Goal: Information Seeking & Learning: Learn about a topic

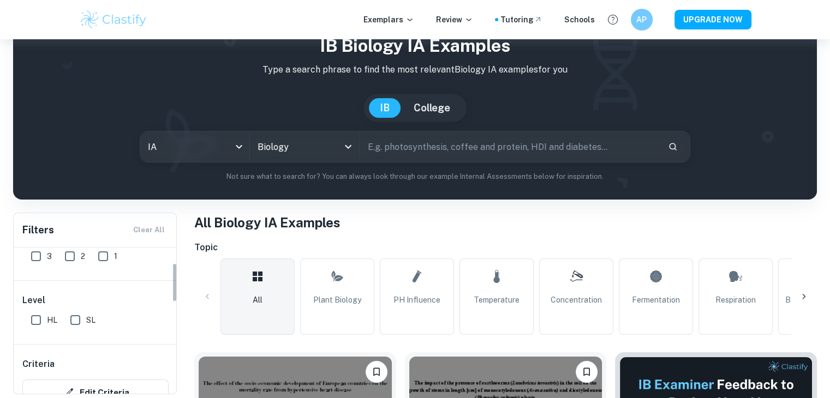
scroll to position [57, 0]
drag, startPoint x: 48, startPoint y: 315, endPoint x: 38, endPoint y: 318, distance: 10.2
click at [48, 315] on span "HL" at bounding box center [52, 320] width 10 height 12
click at [47, 315] on input "HL" at bounding box center [36, 320] width 22 height 22
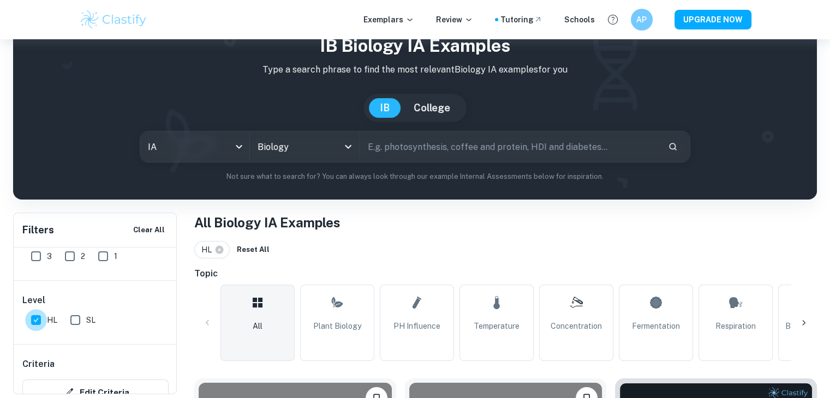
click at [38, 318] on input "HL" at bounding box center [36, 320] width 22 height 22
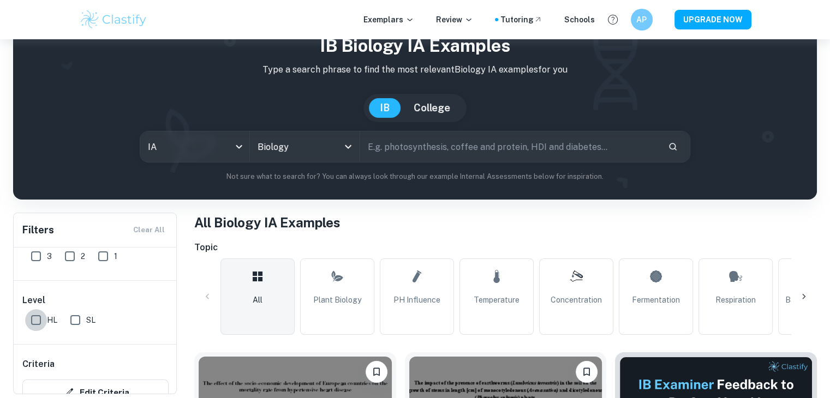
click at [38, 318] on input "HL" at bounding box center [36, 320] width 22 height 22
checkbox input "true"
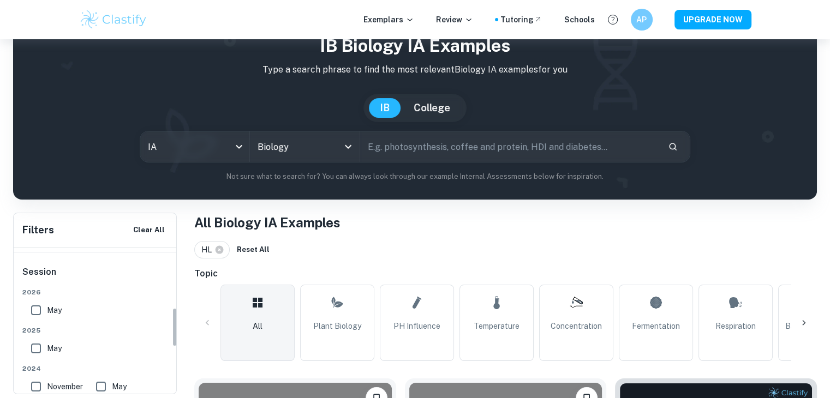
scroll to position [223, 0]
click at [35, 342] on input "May" at bounding box center [36, 350] width 22 height 22
checkbox input "true"
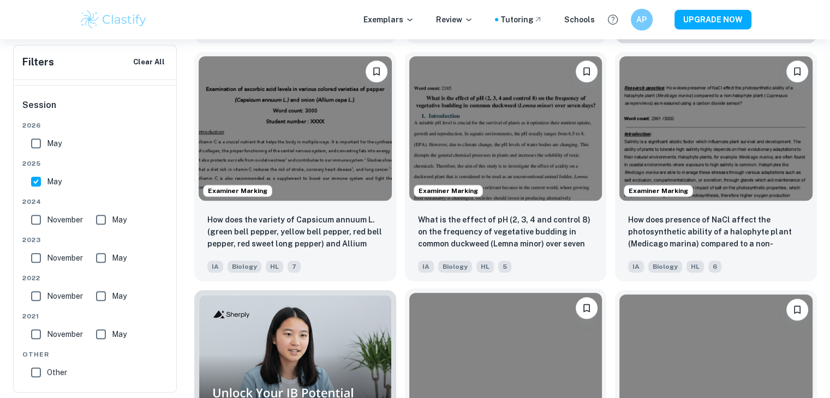
scroll to position [610, 0]
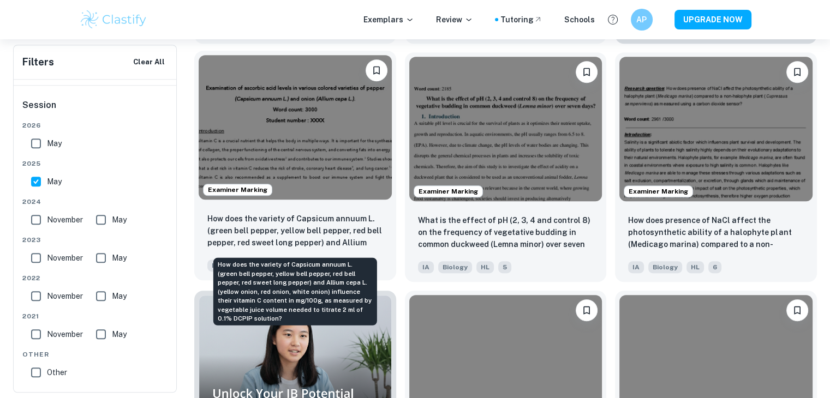
click at [307, 230] on p "How does the variety of Capsicum annuum L. (green bell pepper, yellow bell pepp…" at bounding box center [295, 231] width 176 height 37
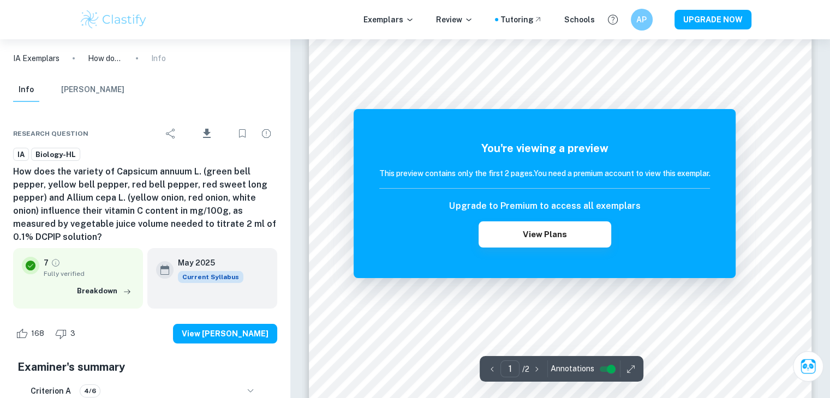
scroll to position [136, 0]
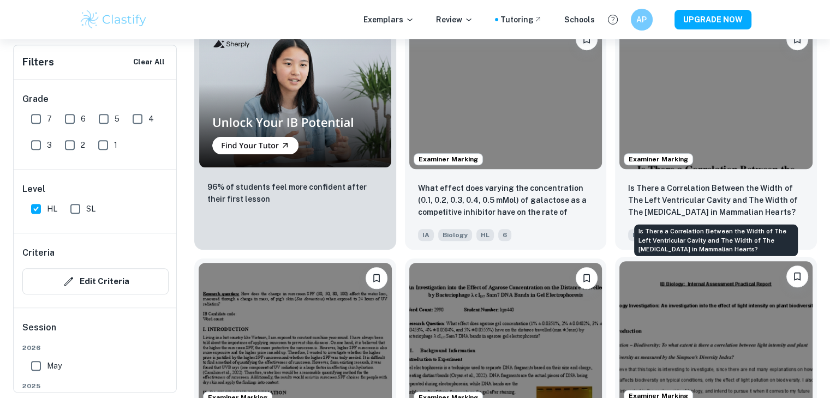
scroll to position [882, 0]
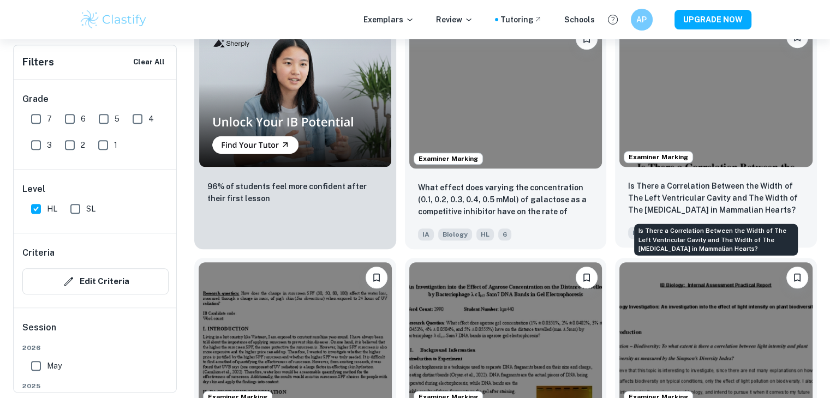
click at [655, 214] on p "Is There a Correlation Between the Width of The Left Ventricular Cavity and The…" at bounding box center [716, 198] width 176 height 36
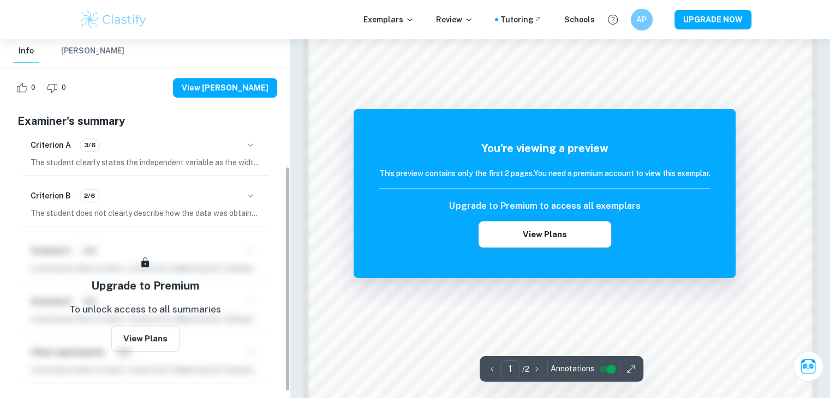
scroll to position [212, 0]
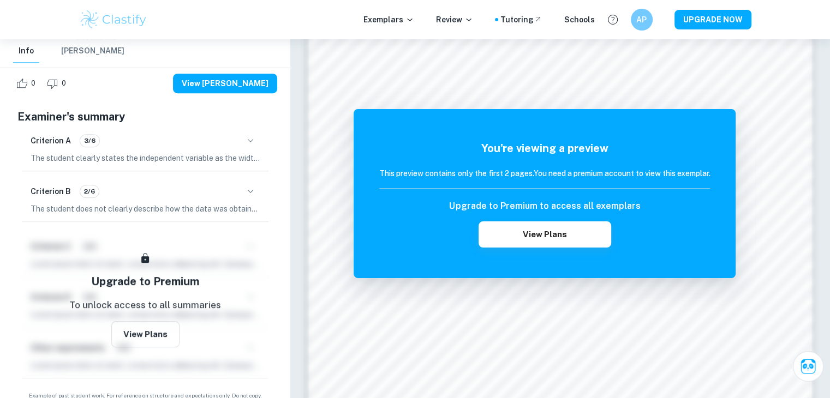
click at [249, 134] on icon "button" at bounding box center [250, 140] width 13 height 13
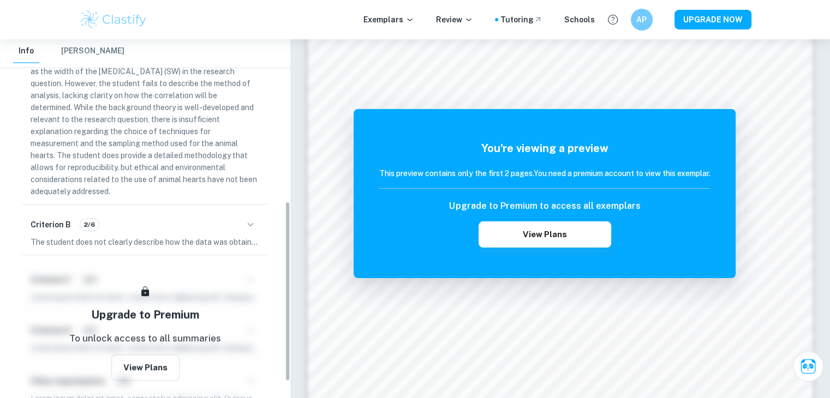
scroll to position [326, 0]
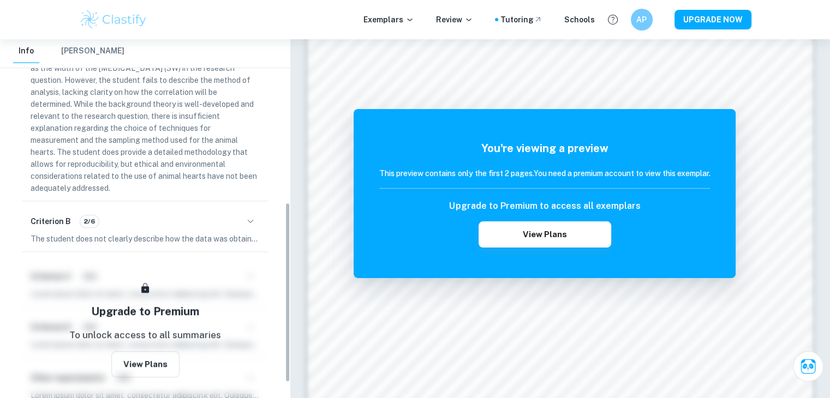
click at [149, 212] on div "Criterion B 2/6" at bounding box center [145, 221] width 229 height 19
click at [253, 215] on icon "button" at bounding box center [250, 221] width 13 height 13
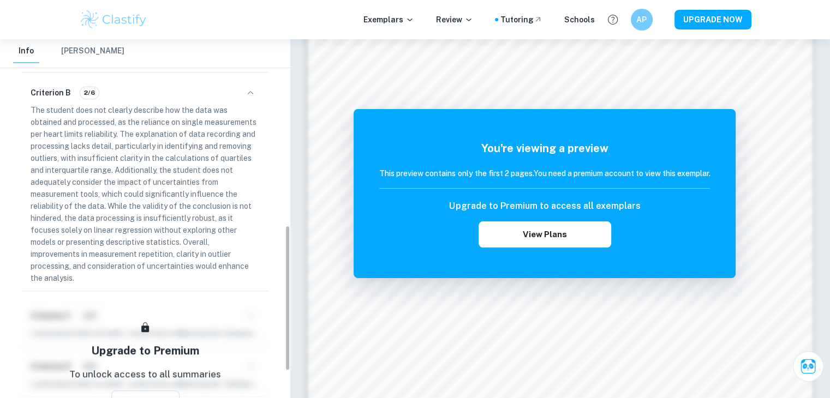
scroll to position [465, 0]
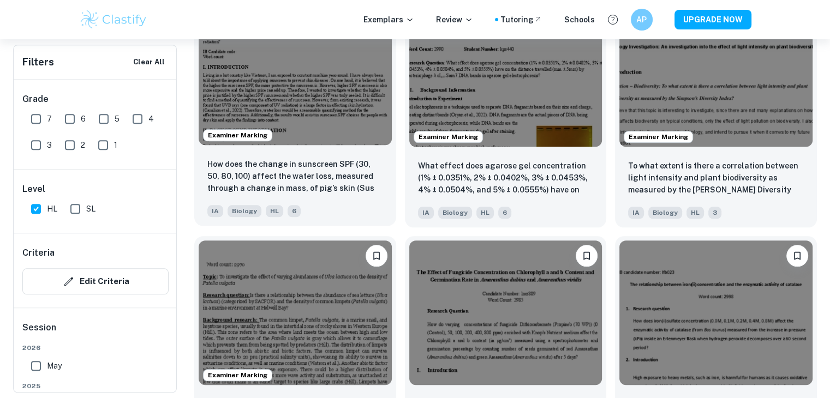
scroll to position [1142, 0]
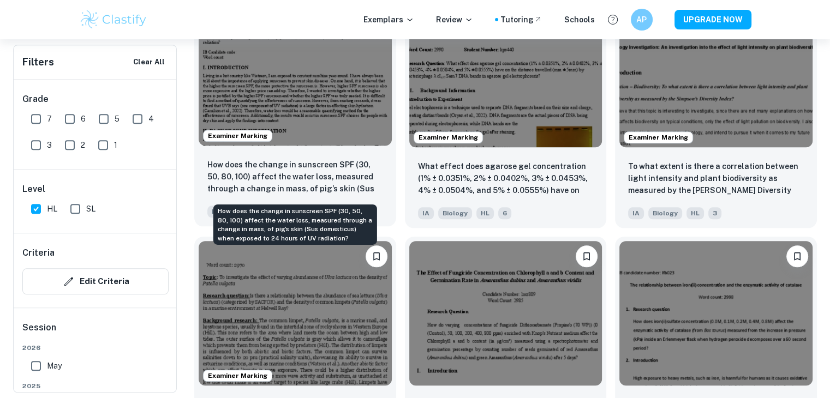
click at [356, 172] on p "How does the change in sunscreen SPF (30, 50, 80, 100) affect the water loss, m…" at bounding box center [295, 177] width 176 height 37
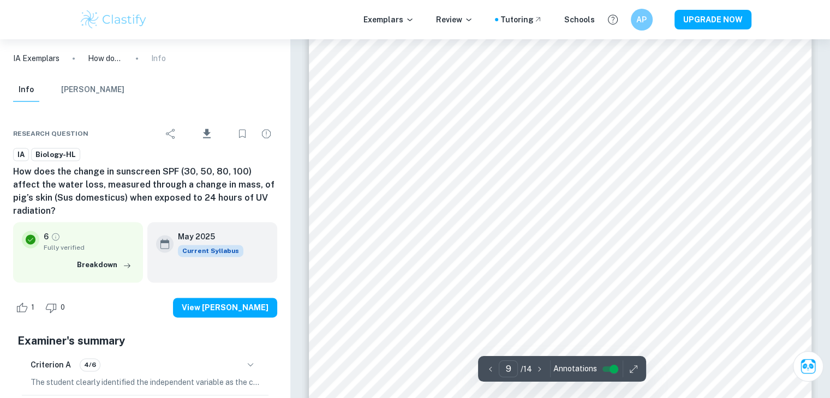
scroll to position [5739, 0]
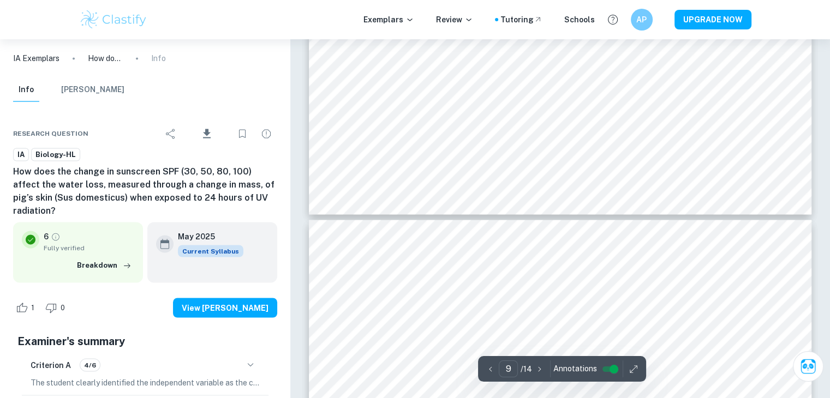
type input "10"
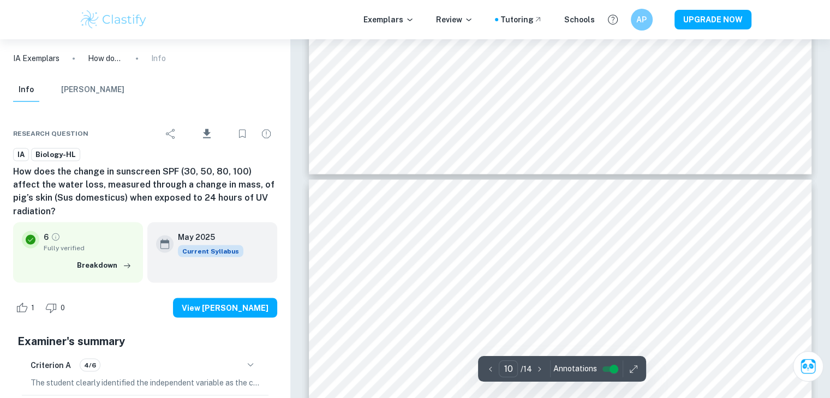
scroll to position [6017, 0]
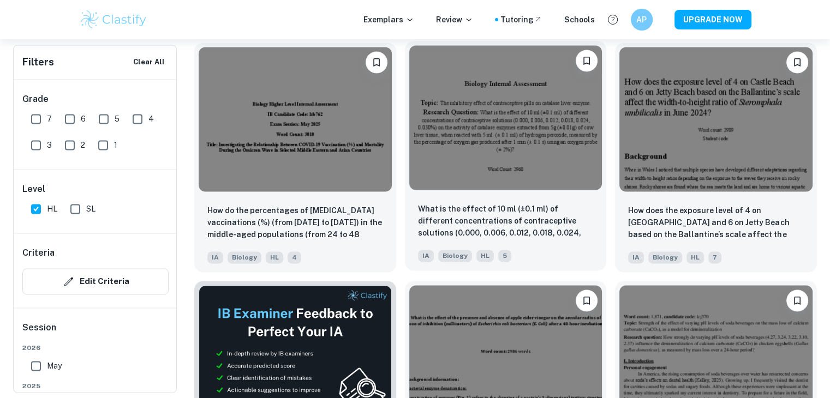
scroll to position [1575, 0]
